Goal: Transaction & Acquisition: Download file/media

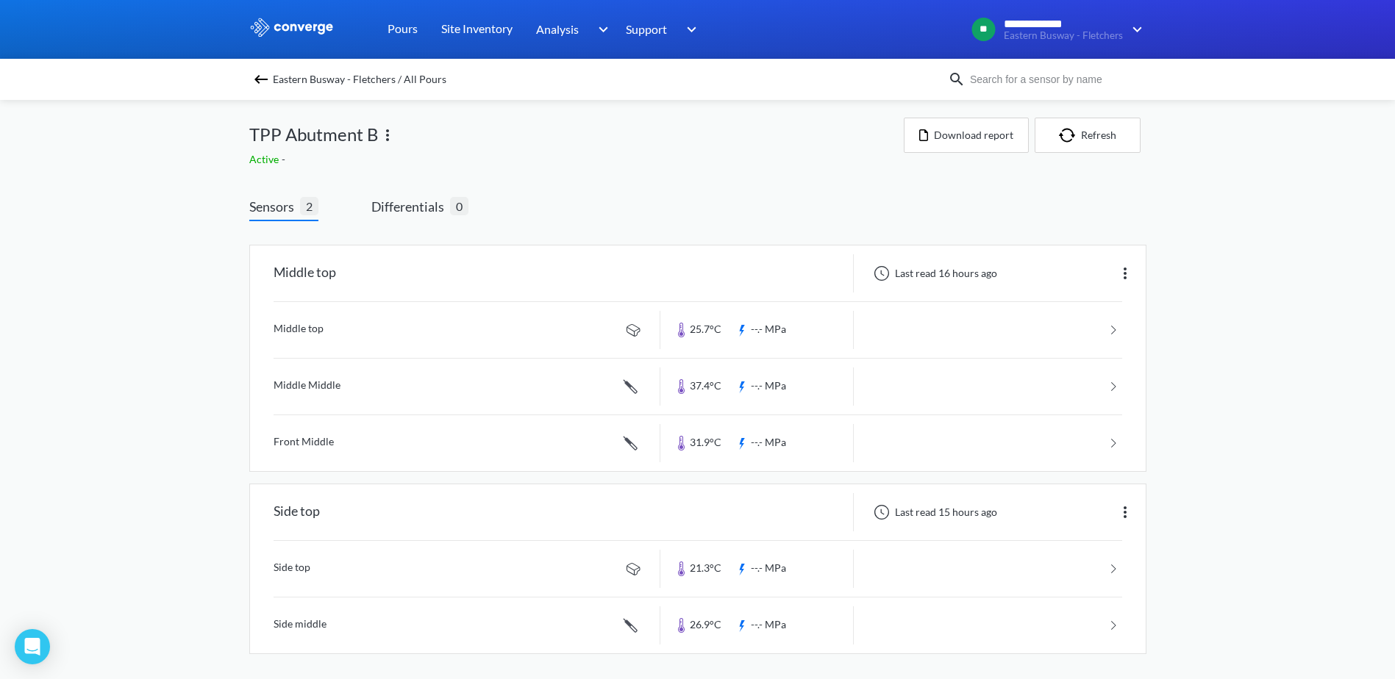
click at [1319, 357] on div "**********" at bounding box center [697, 342] width 1395 height 684
drag, startPoint x: 1319, startPoint y: 357, endPoint x: 1061, endPoint y: 190, distance: 307.4
click at [1061, 190] on div "Sensors 2 Differentials 0 Middle top Last read 16 hours ago Middle top 25.7°C -…" at bounding box center [697, 429] width 897 height 509
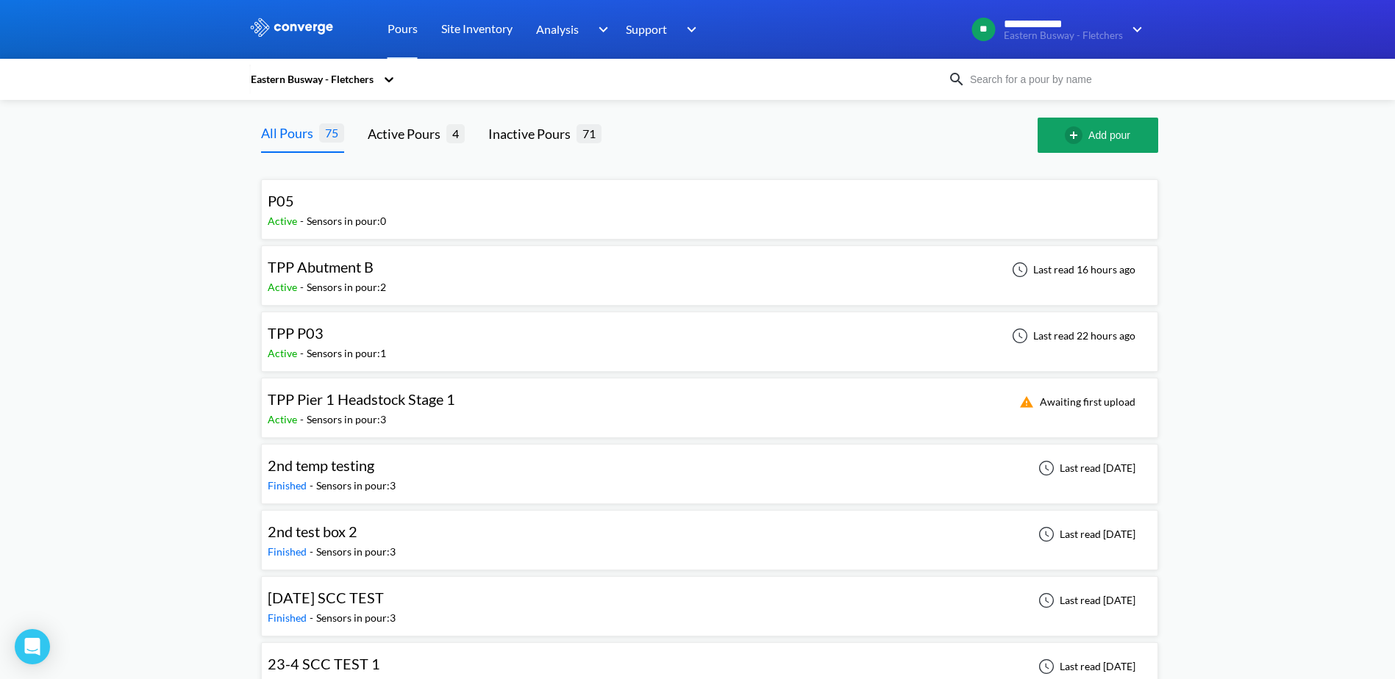
click at [342, 337] on div "TPP P03" at bounding box center [327, 333] width 118 height 23
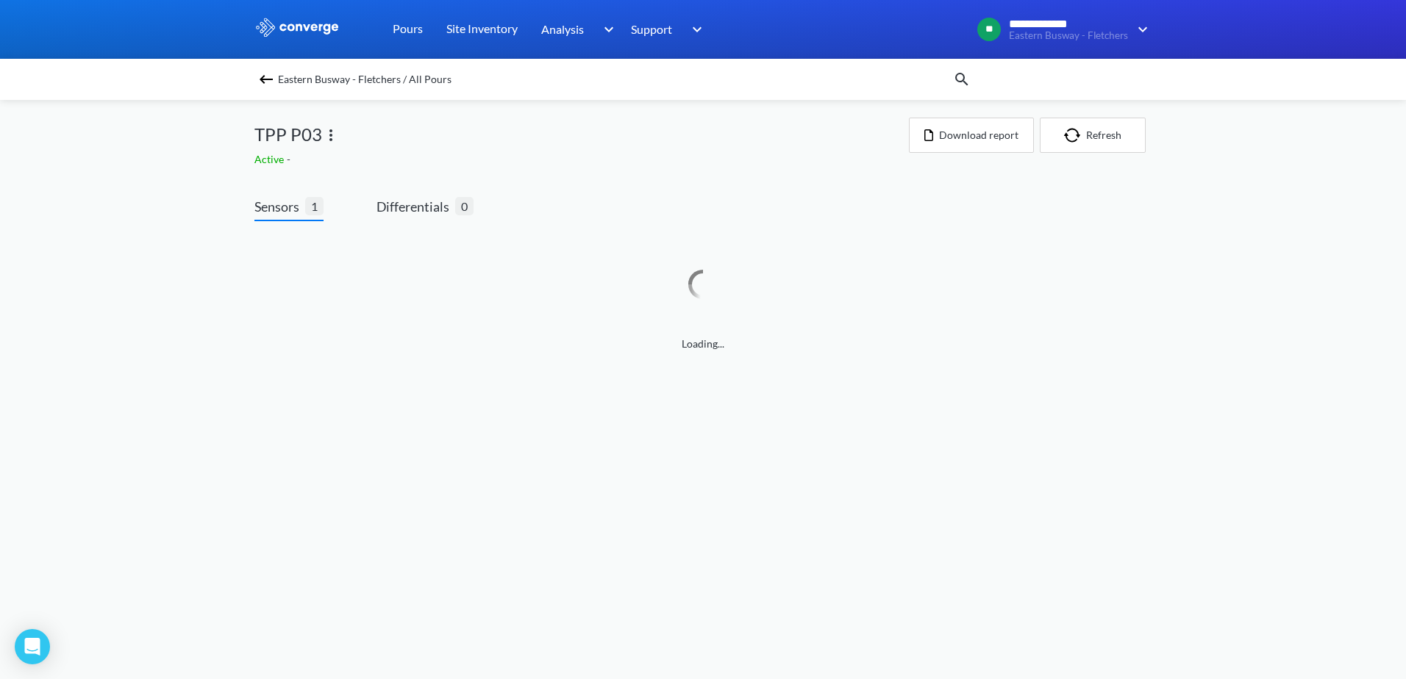
drag, startPoint x: 192, startPoint y: 223, endPoint x: 119, endPoint y: 205, distance: 74.9
click at [119, 205] on div "**********" at bounding box center [703, 191] width 1406 height 382
click at [1133, 278] on img at bounding box center [1130, 274] width 18 height 18
click at [1213, 278] on div "**********" at bounding box center [703, 222] width 1406 height 445
click at [1035, 346] on link at bounding box center [703, 330] width 849 height 56
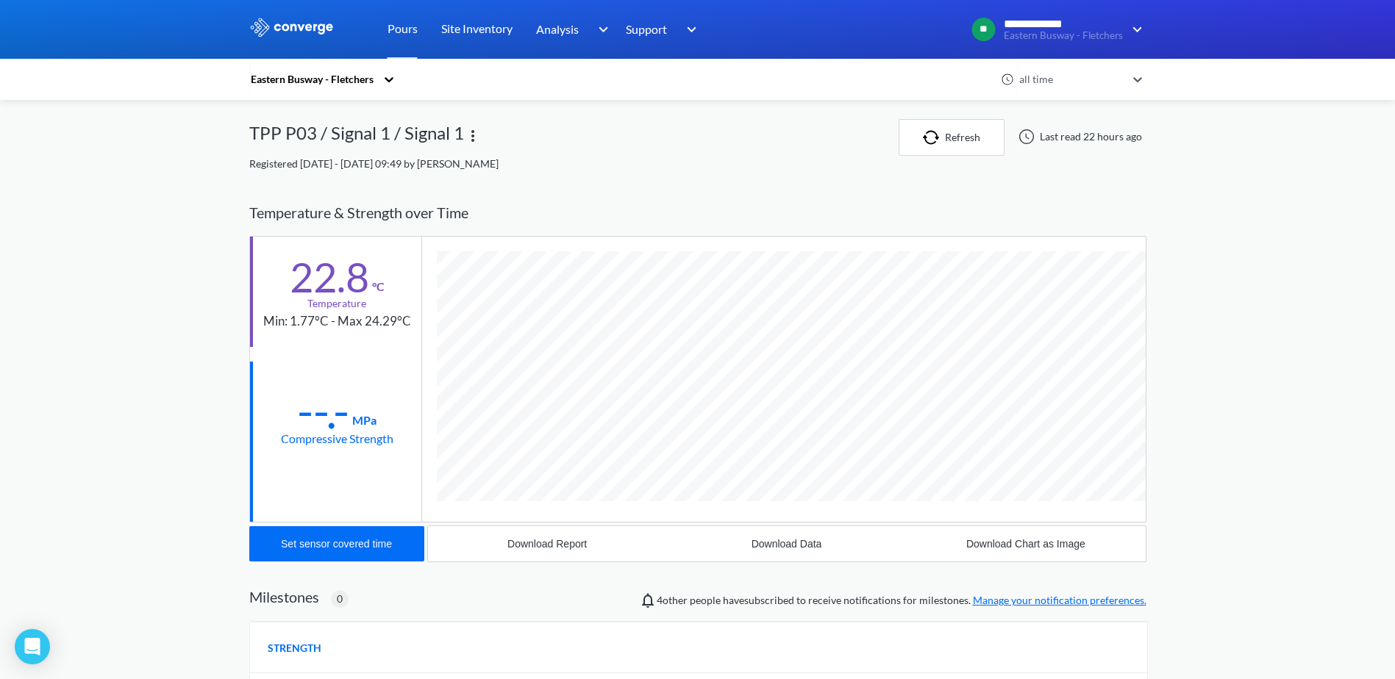
scroll to position [777, 897]
drag, startPoint x: 145, startPoint y: 281, endPoint x: 91, endPoint y: 285, distance: 53.8
click at [91, 285] on div "**********" at bounding box center [697, 453] width 1395 height 907
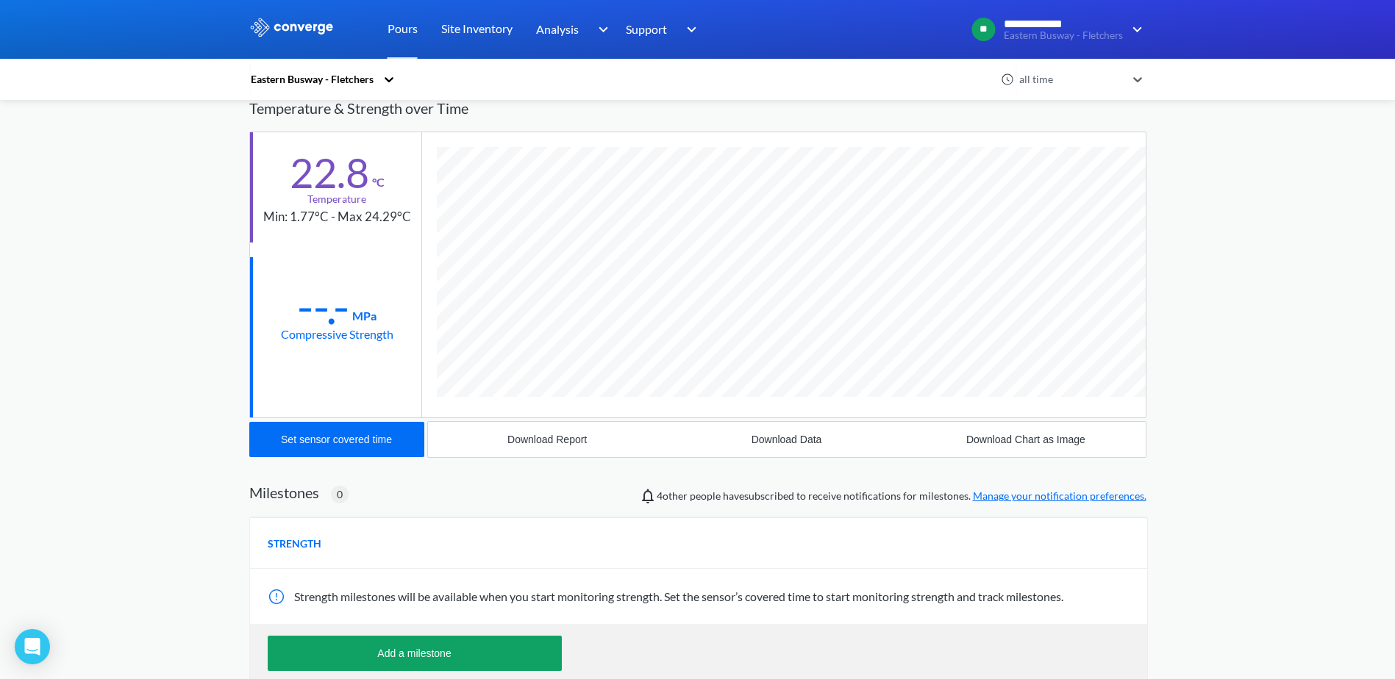
scroll to position [0, 0]
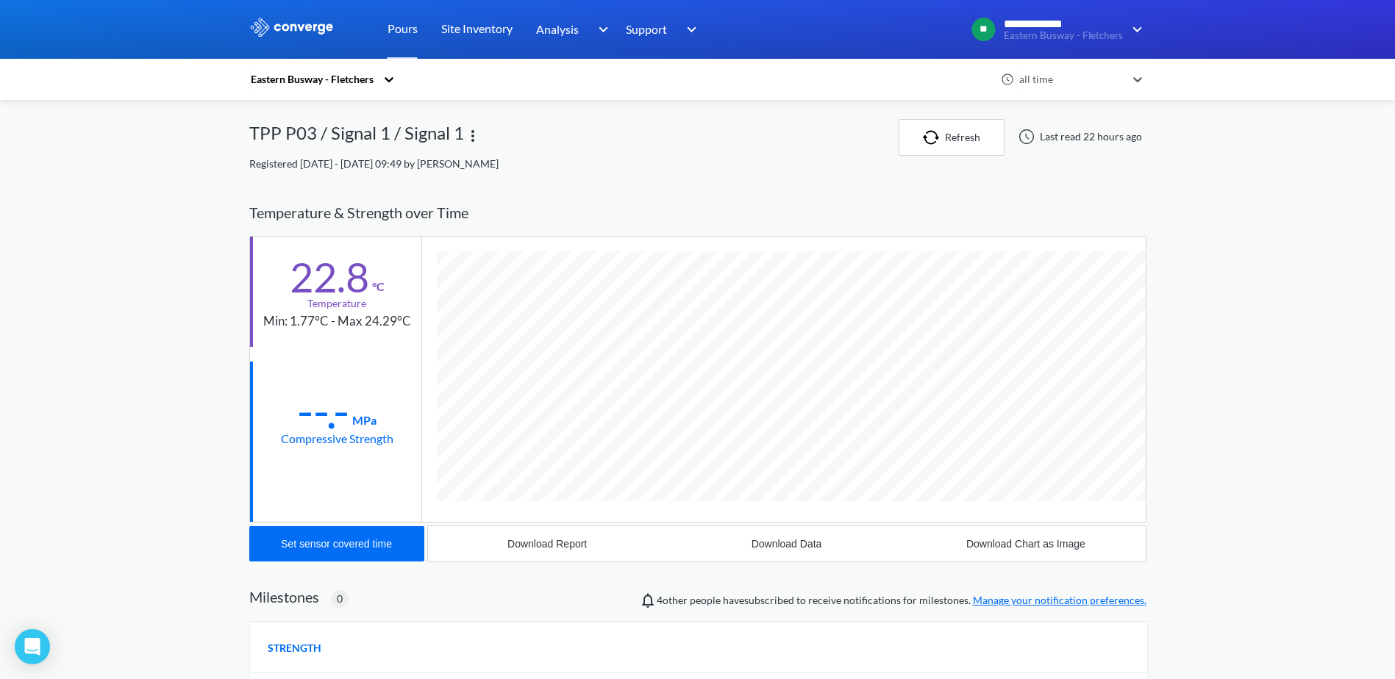
click at [427, 138] on div "TPP P03 / Signal 1 / Signal 1" at bounding box center [356, 137] width 215 height 37
click at [468, 138] on img at bounding box center [473, 136] width 18 height 18
click at [611, 138] on div "TPP P03 / Signal 1 / Signal 1 Edit" at bounding box center [573, 137] width 649 height 37
click at [358, 74] on div "Eastern Busway - Fletchers" at bounding box center [312, 79] width 126 height 16
click at [108, 114] on div "**********" at bounding box center [697, 453] width 1395 height 907
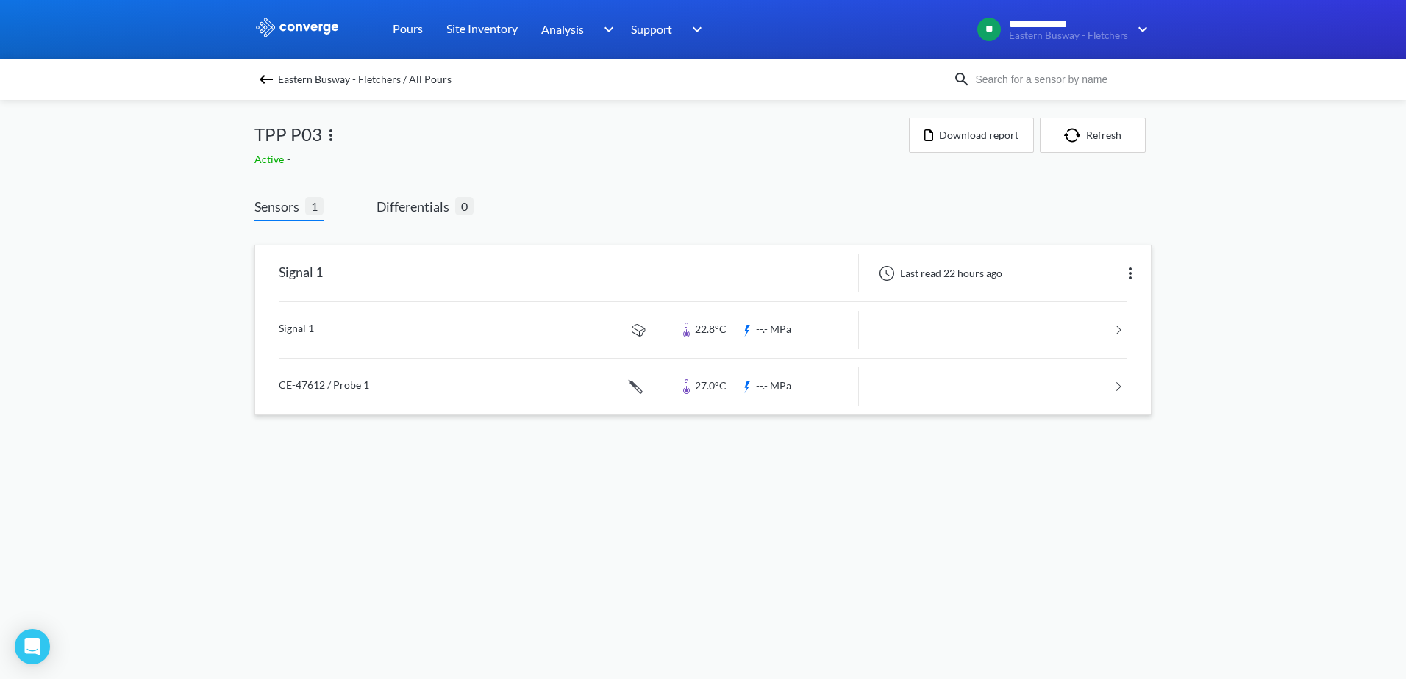
click at [331, 390] on link at bounding box center [703, 387] width 849 height 56
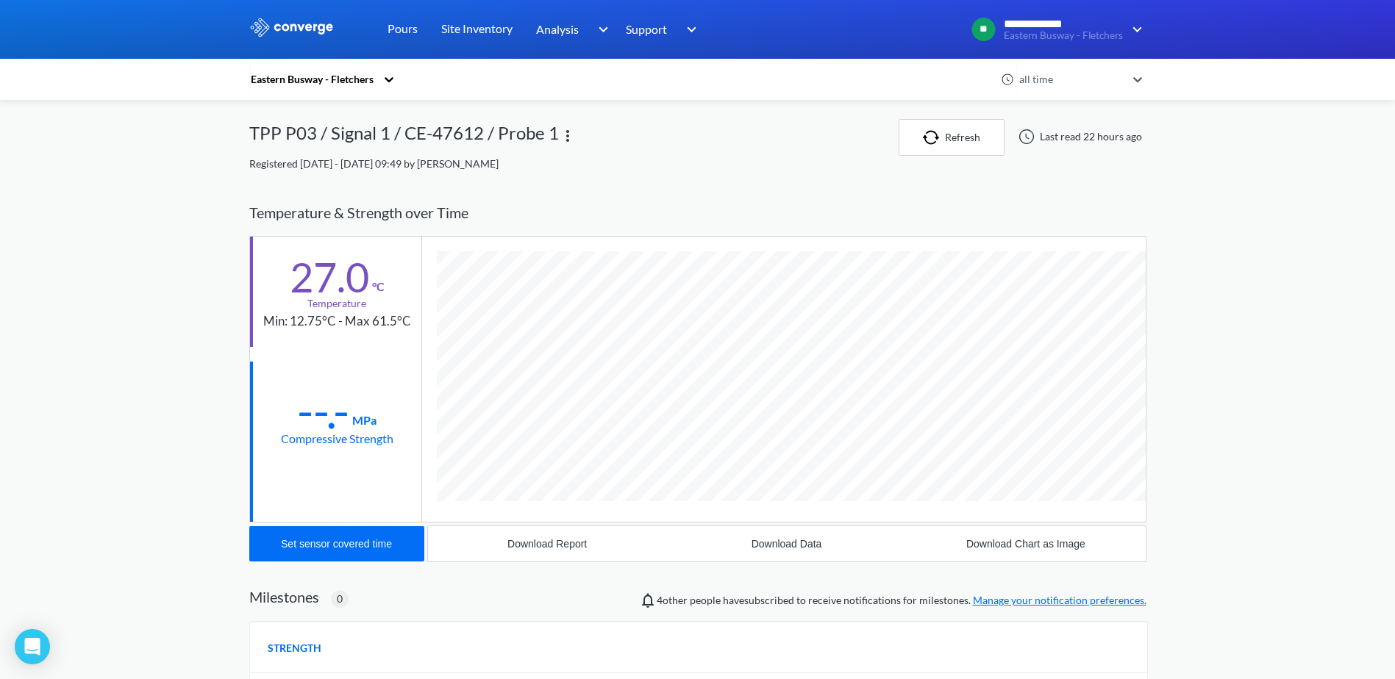
scroll to position [805, 897]
click at [524, 542] on div "Download Report" at bounding box center [546, 544] width 79 height 12
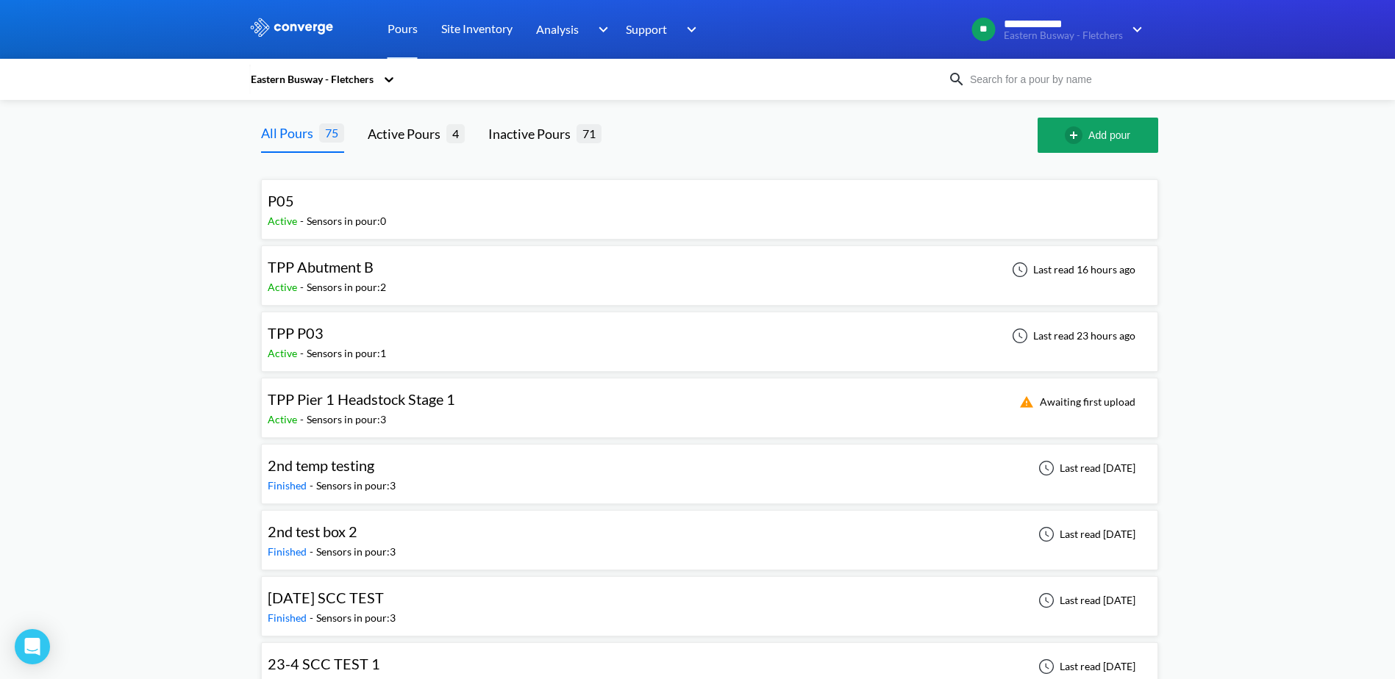
drag, startPoint x: 179, startPoint y: 241, endPoint x: 129, endPoint y: 247, distance: 50.4
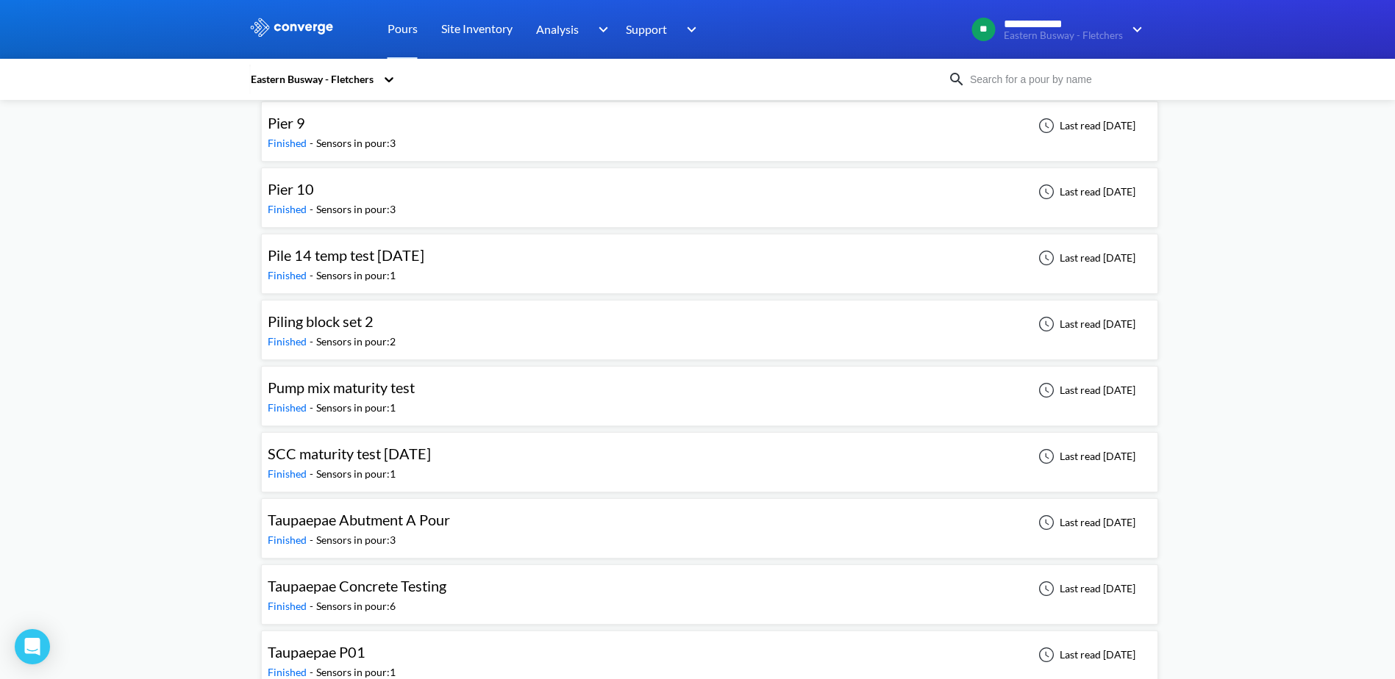
scroll to position [4470, 0]
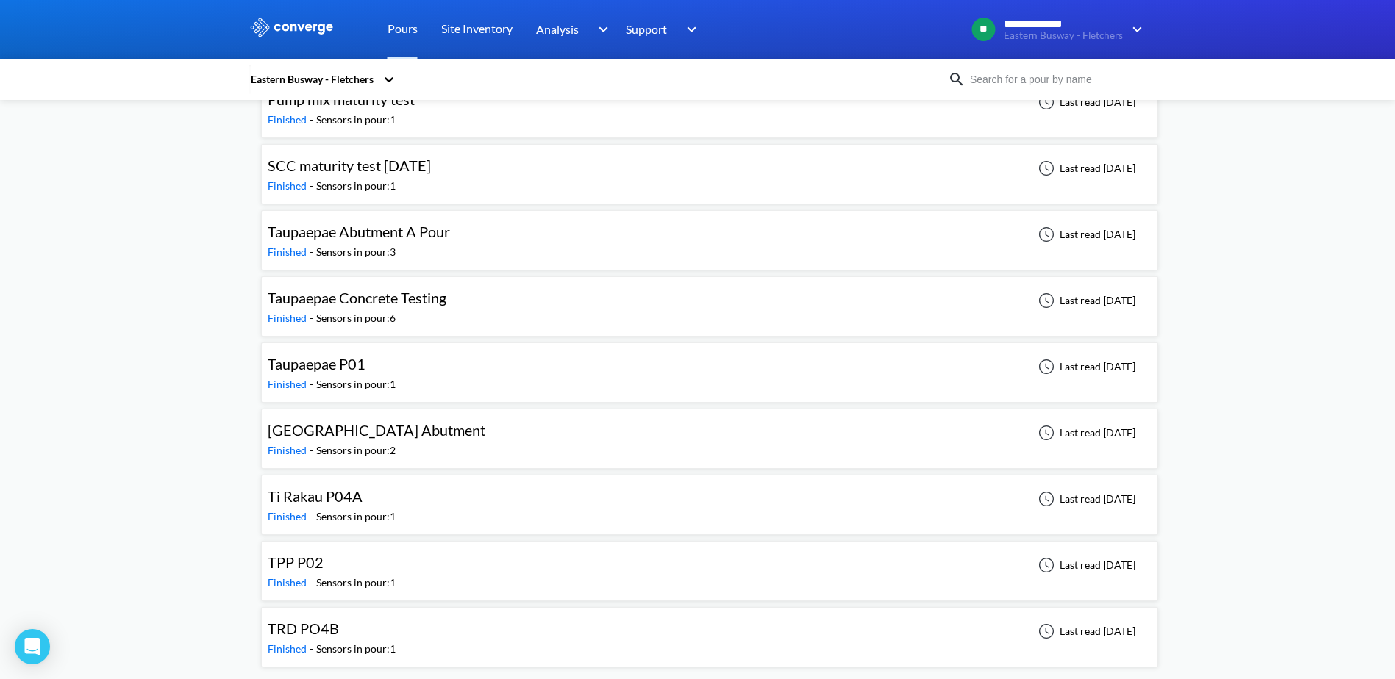
click at [304, 566] on span "TPP P02" at bounding box center [296, 563] width 56 height 18
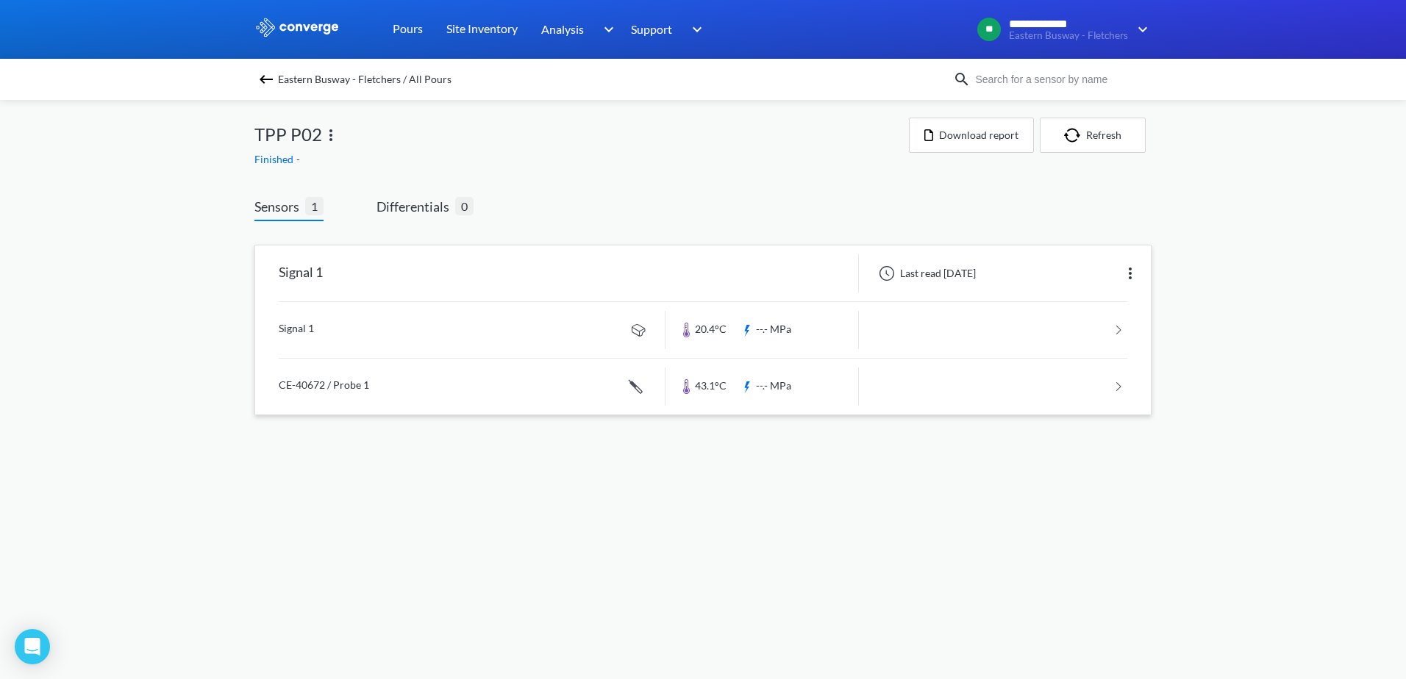
click at [410, 395] on link at bounding box center [703, 387] width 849 height 56
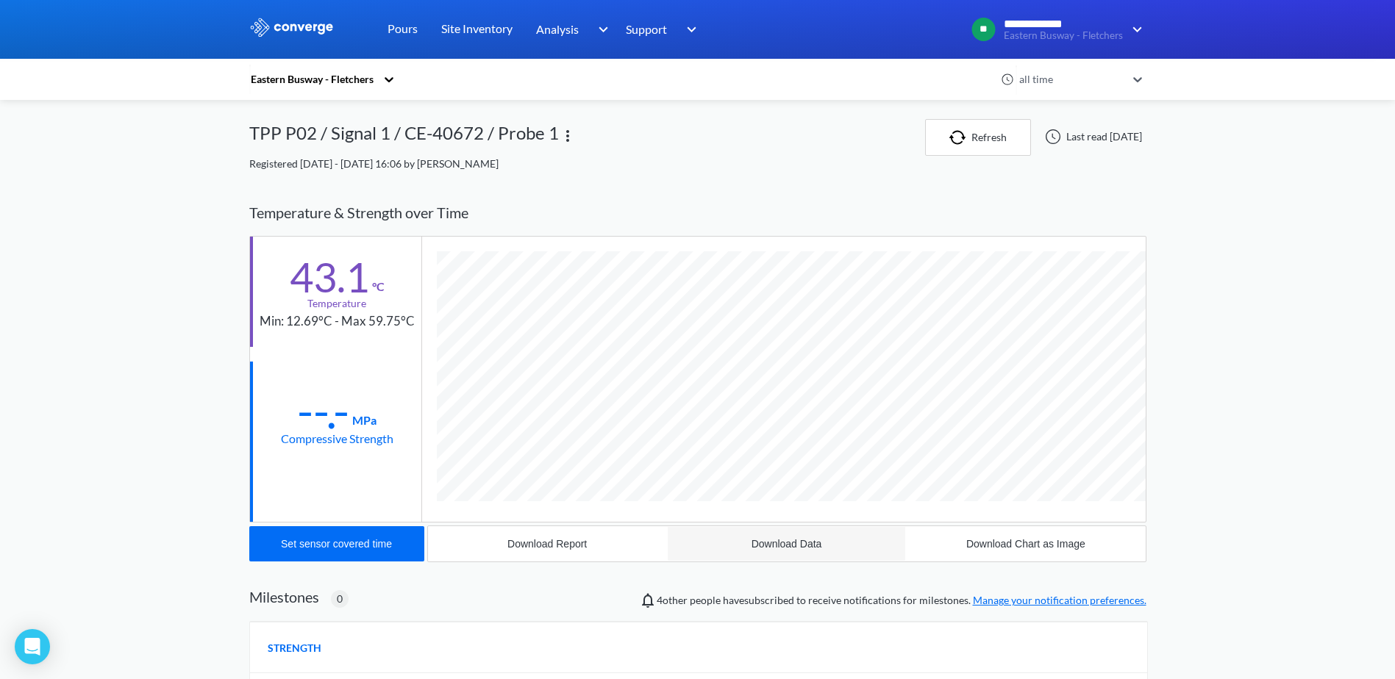
click at [777, 549] on div "Download Data" at bounding box center [787, 544] width 71 height 12
click at [541, 551] on button "Download Report" at bounding box center [547, 544] width 239 height 35
